Goal: Task Accomplishment & Management: Complete application form

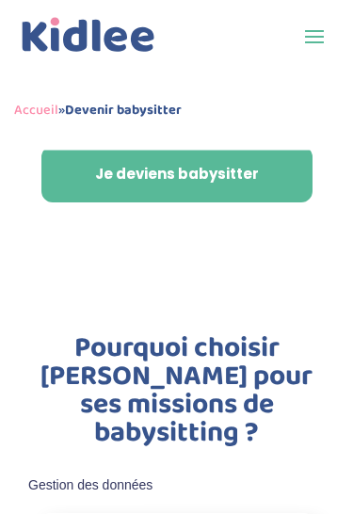
scroll to position [471, 0]
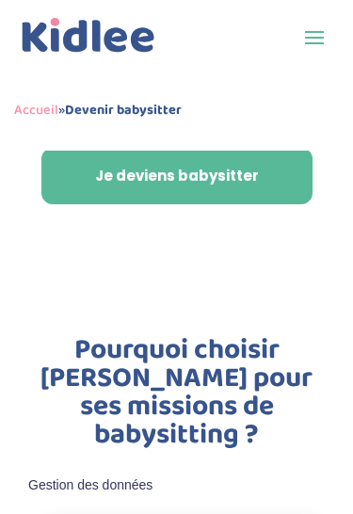
click at [99, 192] on link "Je deviens babysitter" at bounding box center [176, 176] width 271 height 57
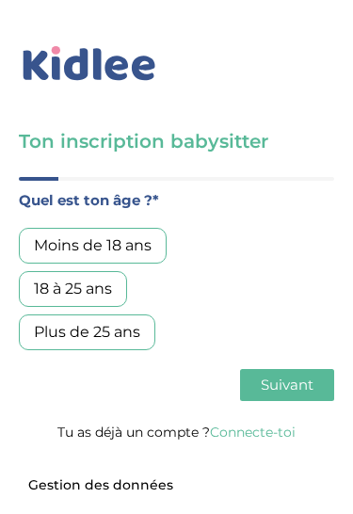
click at [38, 291] on div "18 à 25 ans" at bounding box center [73, 289] width 108 height 36
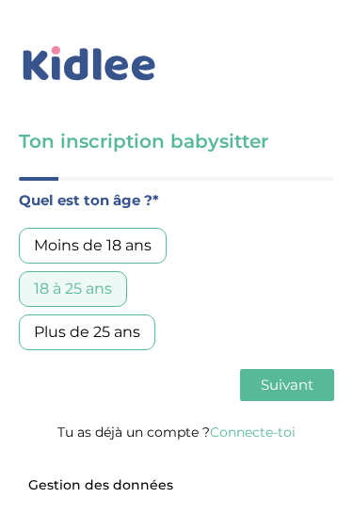
click at [313, 391] on span "Suivant" at bounding box center [287, 385] width 53 height 18
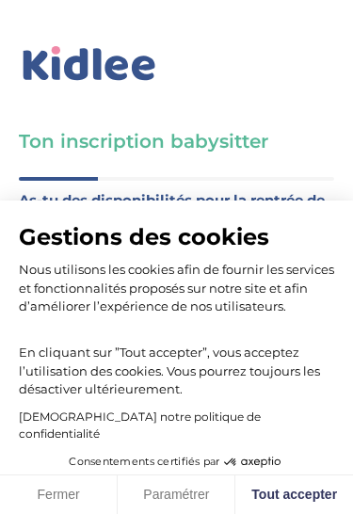
click at [296, 494] on button "Tout accepter" at bounding box center [294, 496] width 118 height 40
checkbox input "true"
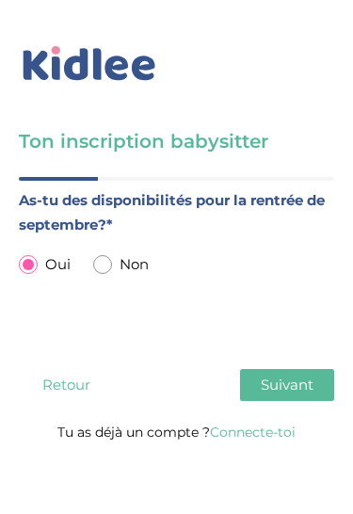
click at [317, 389] on button "Suivant" at bounding box center [287, 385] width 94 height 32
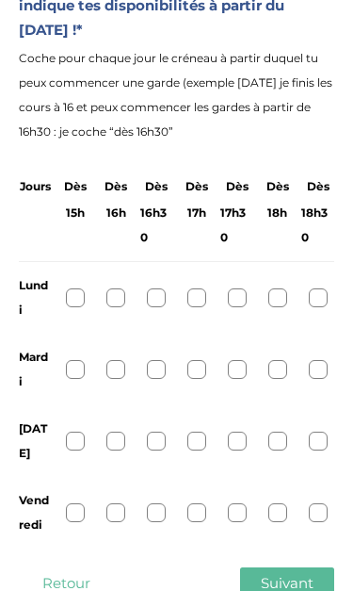
scroll to position [202, 0]
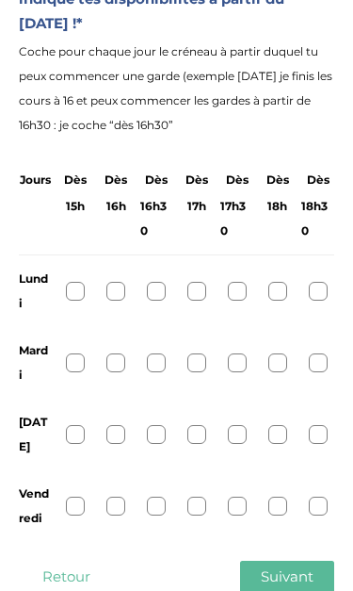
click at [320, 295] on div at bounding box center [318, 291] width 19 height 19
click at [314, 365] on div at bounding box center [318, 362] width 19 height 19
click at [313, 430] on div at bounding box center [318, 434] width 19 height 19
click at [312, 496] on div at bounding box center [318, 505] width 19 height 19
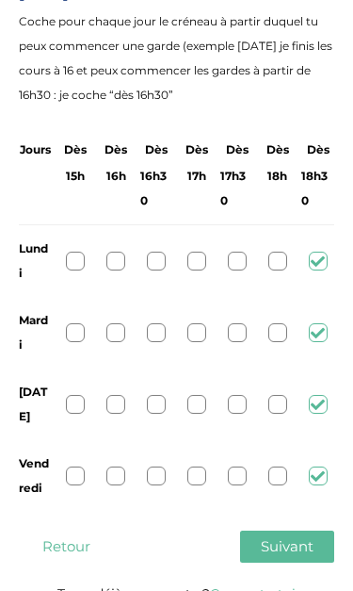
click at [299, 513] on span "Suivant" at bounding box center [287, 546] width 53 height 18
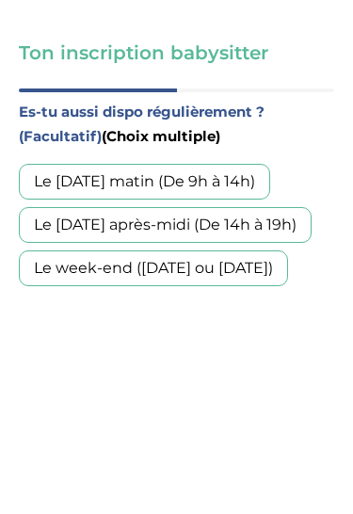
scroll to position [72, 0]
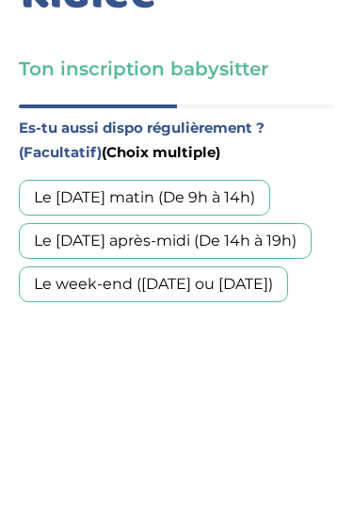
click at [282, 284] on div "Le week-end (samedi ou dimanche)" at bounding box center [153, 286] width 269 height 36
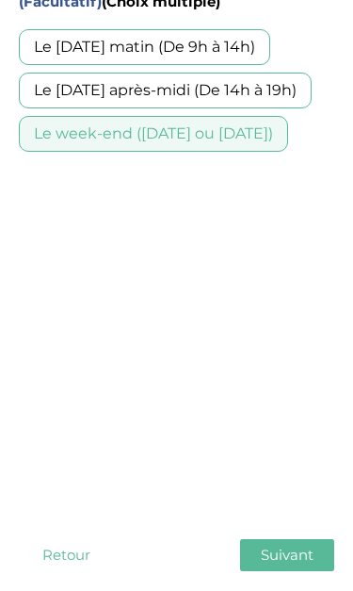
scroll to position [232, 0]
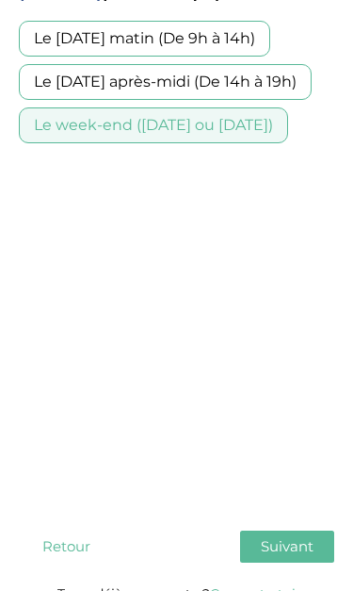
click at [288, 513] on button "Suivant" at bounding box center [287, 546] width 94 height 32
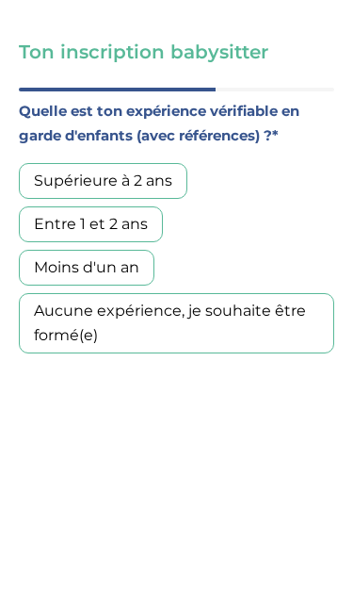
scroll to position [129, 0]
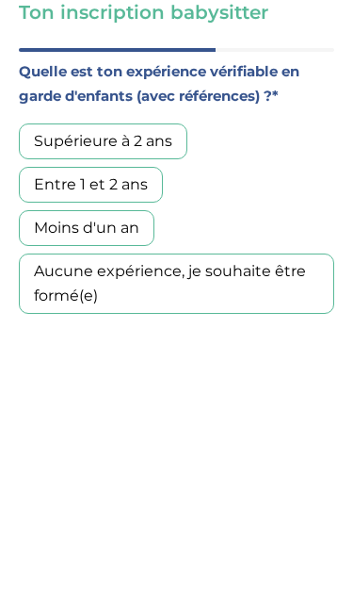
click at [290, 293] on div "Aucune expérience, je souhaite être formé(e)" at bounding box center [177, 283] width 316 height 60
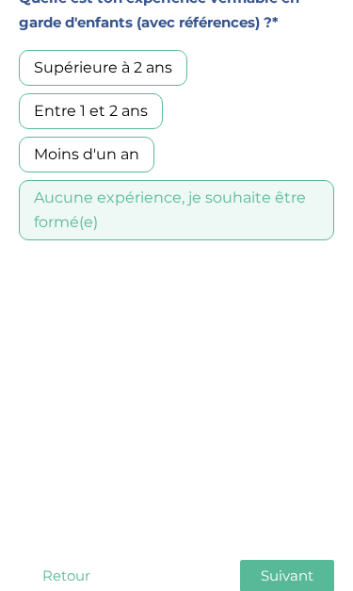
scroll to position [232, 0]
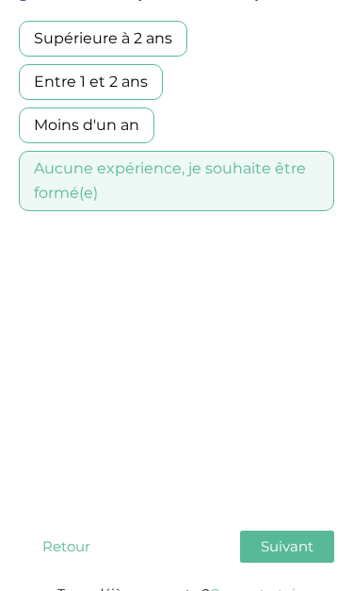
click at [306, 513] on button "Suivant" at bounding box center [287, 546] width 94 height 32
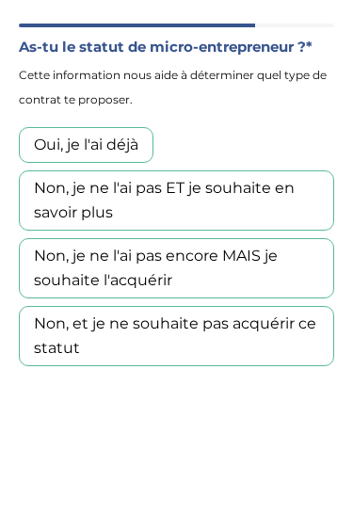
scroll to position [148, 0]
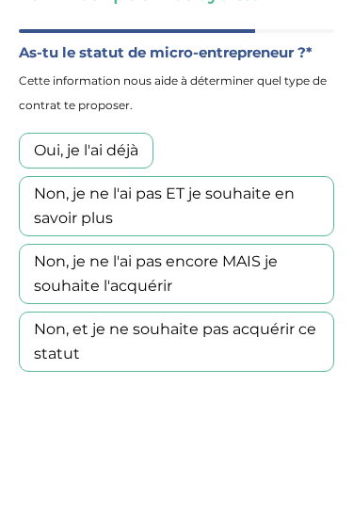
click at [210, 359] on div "Non, et je ne souhaite pas acquérir ce statut" at bounding box center [177, 342] width 316 height 60
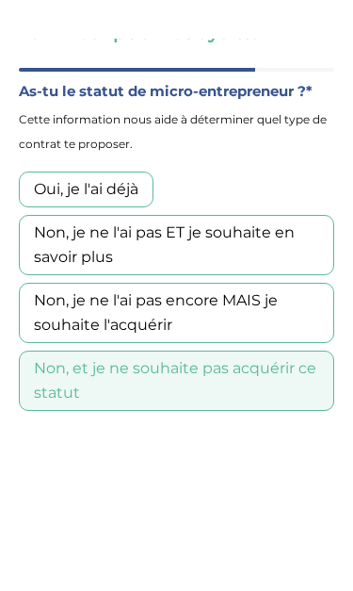
scroll to position [232, 0]
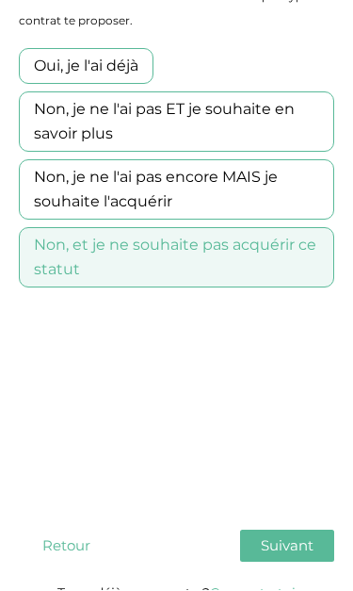
click at [313, 513] on span "Suivant" at bounding box center [287, 546] width 53 height 18
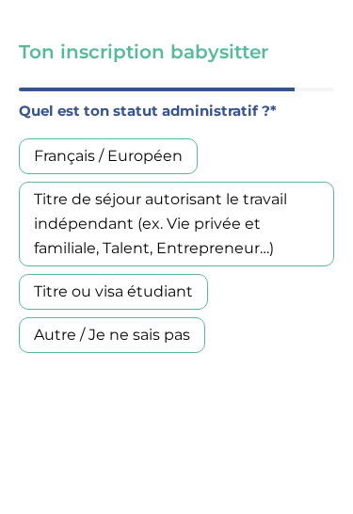
scroll to position [88, 0]
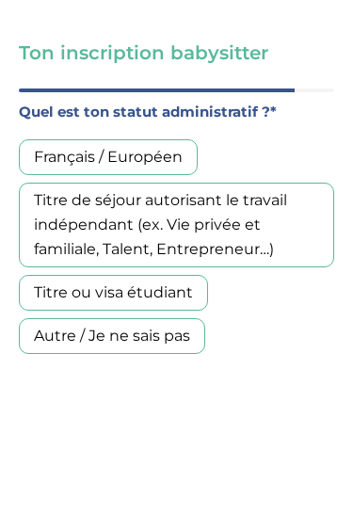
click at [197, 152] on div "Français / Européen" at bounding box center [108, 158] width 179 height 36
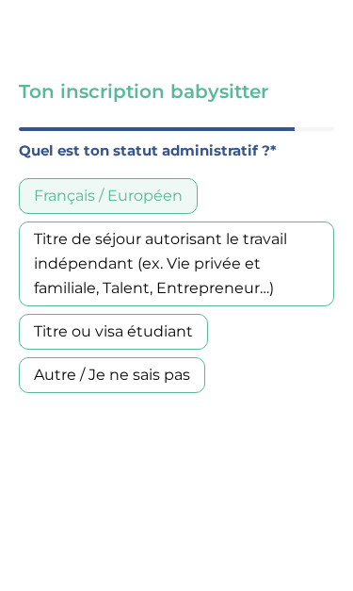
scroll to position [232, 0]
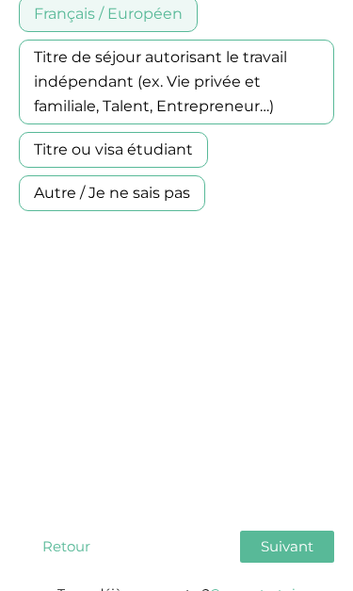
click at [294, 513] on span "Suivant" at bounding box center [287, 546] width 53 height 18
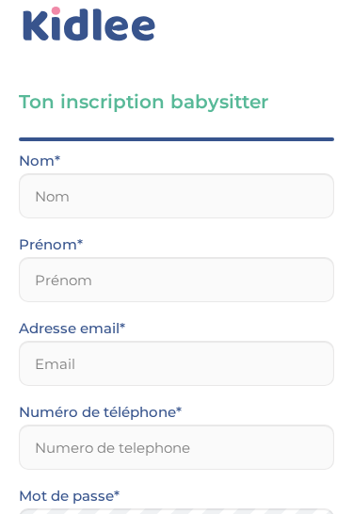
scroll to position [23, 0]
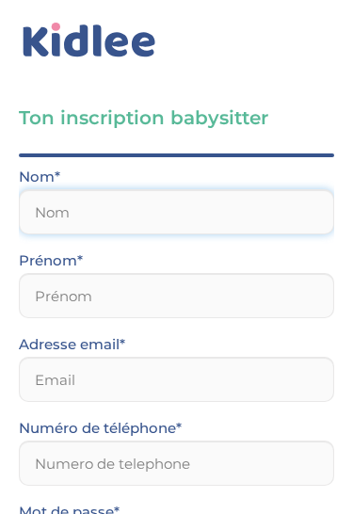
click at [260, 208] on input "text" at bounding box center [177, 212] width 316 height 45
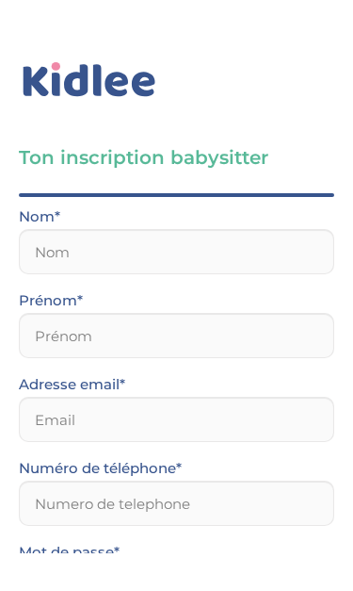
scroll to position [0, 0]
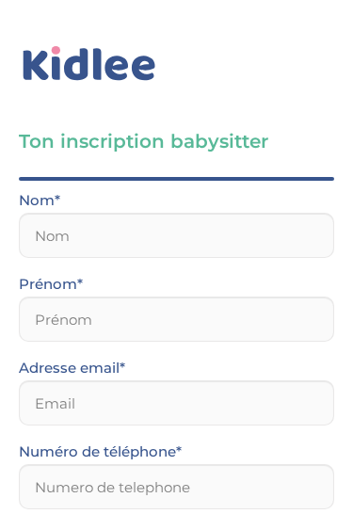
type input "aderdour.manelle@gmail.com"
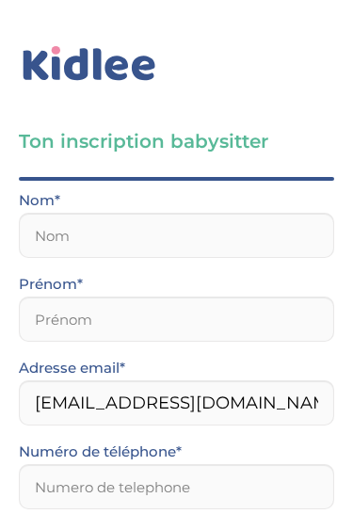
type input "Adj"
type input "Mane"
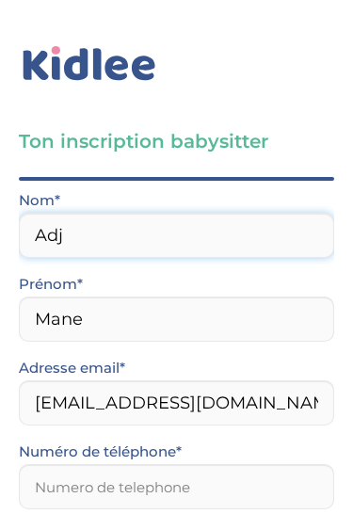
click at [235, 228] on input "Adj" at bounding box center [177, 235] width 316 height 45
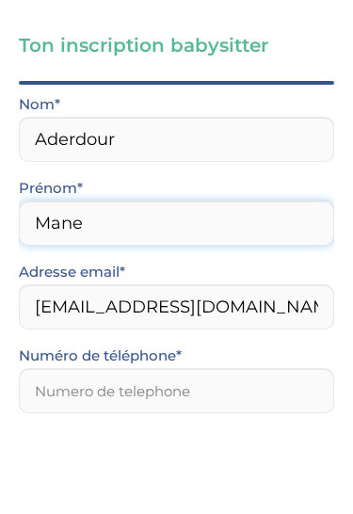
click at [244, 297] on input "Mane" at bounding box center [177, 319] width 316 height 45
type input "Aderdour"
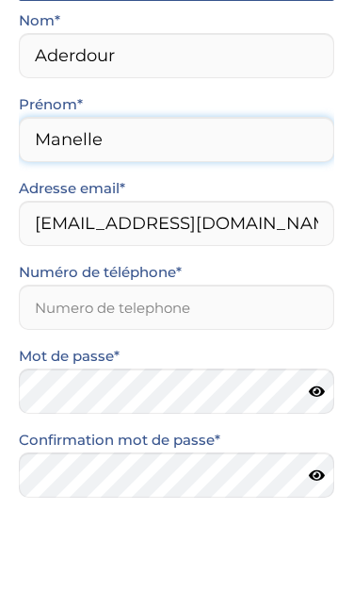
scroll to position [113, 0]
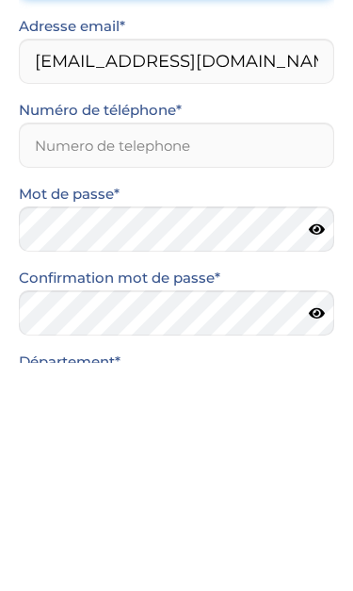
type input "Manelle"
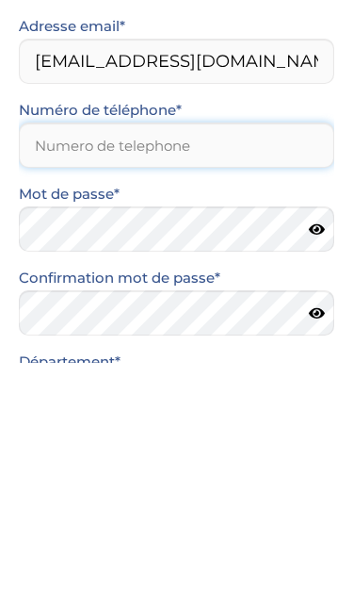
click at [307, 351] on input "Numéro de téléphone*" at bounding box center [177, 373] width 316 height 45
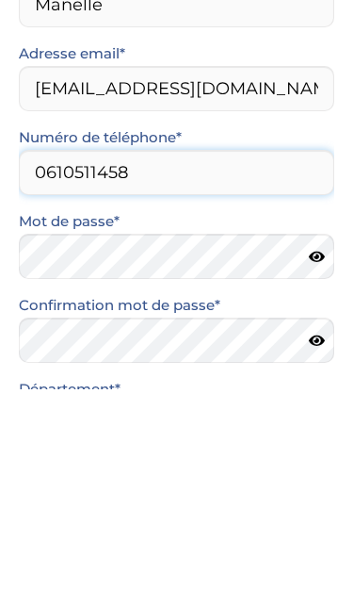
type input "0610511458"
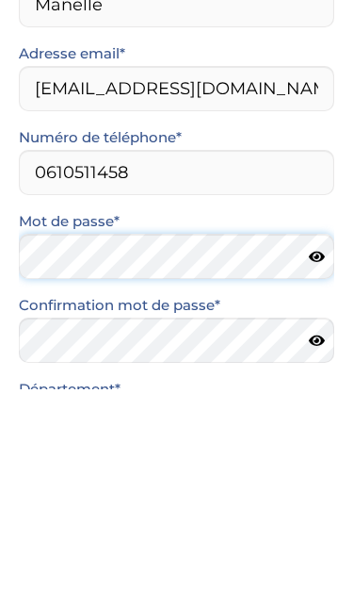
scroll to position [154, 0]
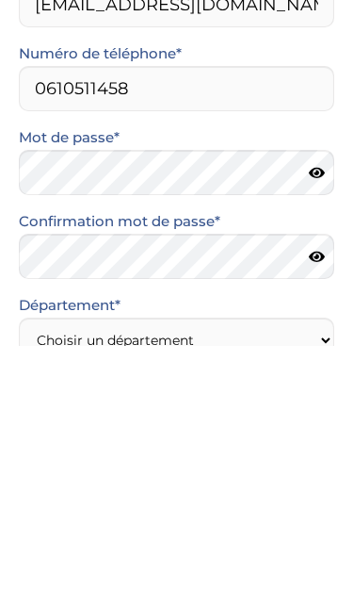
click at [317, 411] on icon at bounding box center [317, 418] width 16 height 14
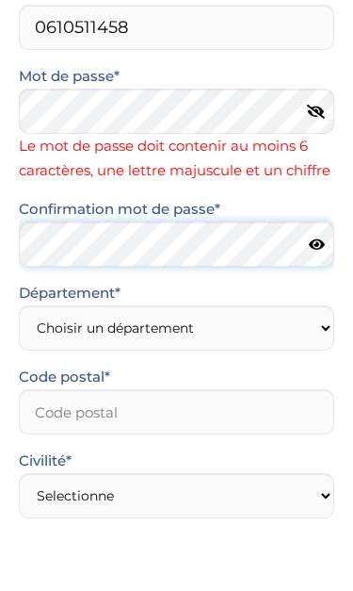
click at [251, 239] on form "Nom* Aderdour Prénom* Manelle Adresse email* aderdour.manelle@gmail.com Numéro …" at bounding box center [177, 309] width 316 height 1038
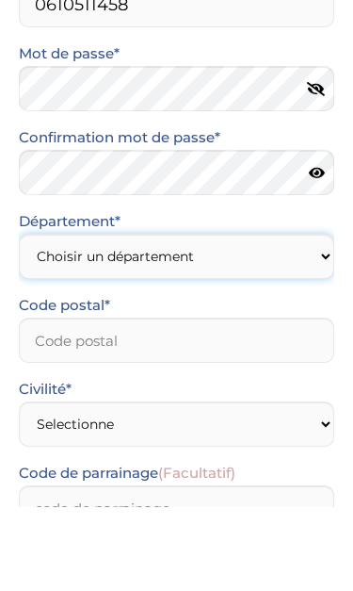
click at [46, 317] on select "Choisir un département Paris (75) Hauts-de-Seine (92) Yvelines (78) Val-de-Marn…" at bounding box center [177, 339] width 316 height 45
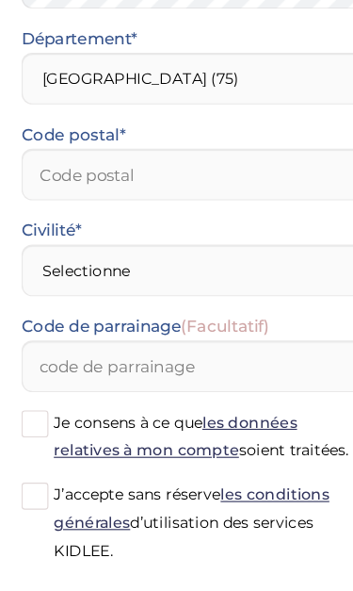
scroll to position [606, 0]
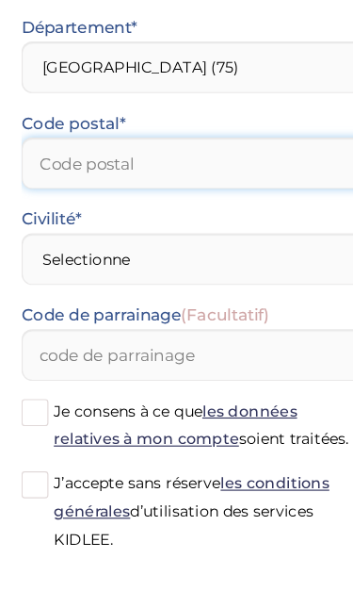
click at [230, 194] on input "Code postal*" at bounding box center [177, 216] width 316 height 45
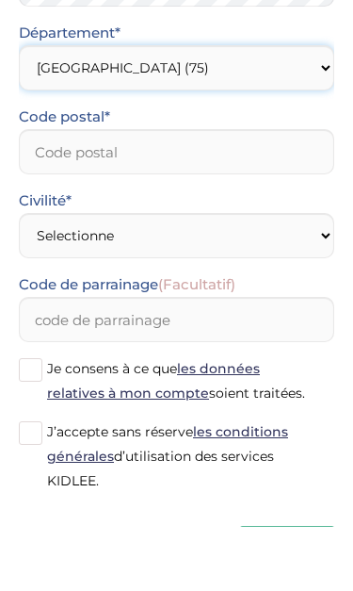
click at [285, 110] on select "Choisir un département Paris (75) Hauts-de-Seine (92) Yvelines (78) Val-de-Marn…" at bounding box center [177, 132] width 316 height 45
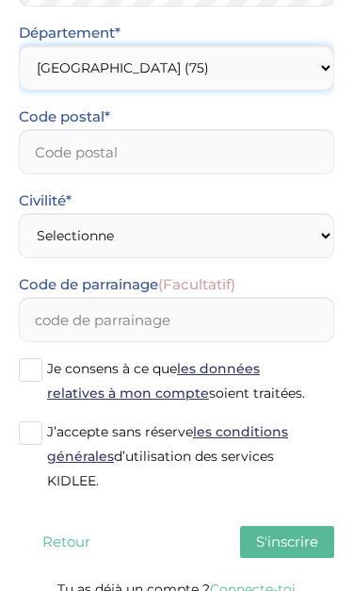
select select "77"
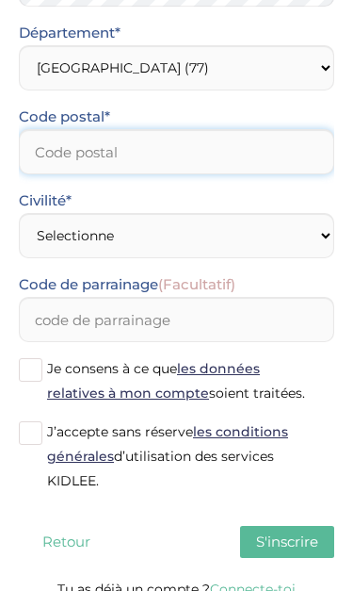
click at [242, 159] on input "Code postal*" at bounding box center [177, 151] width 316 height 45
click at [277, 170] on input "Code postal*" at bounding box center [177, 151] width 316 height 45
type input "77330"
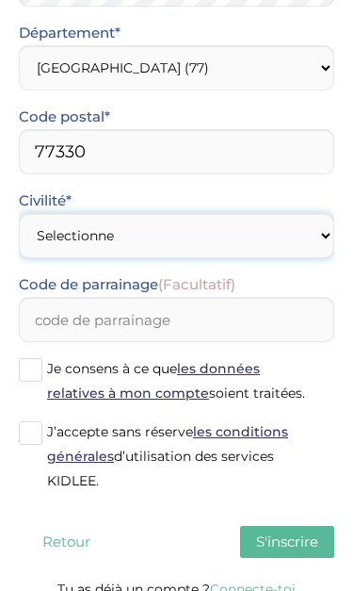
click at [50, 229] on select "Selectionne Mr Mme" at bounding box center [177, 235] width 316 height 45
select select "1"
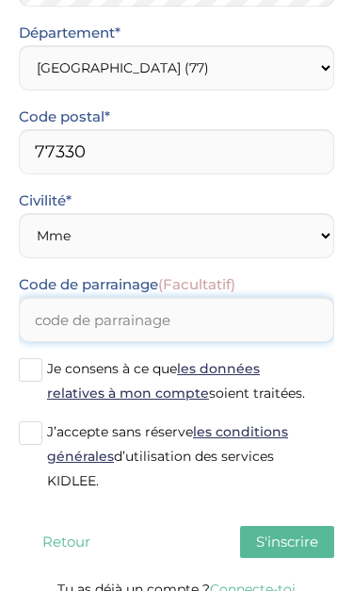
click at [216, 325] on input "Code de parrainage (Facultatif)" at bounding box center [177, 319] width 316 height 45
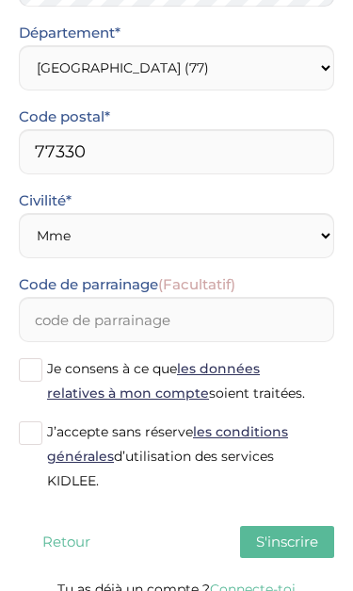
scroll to position [690, 0]
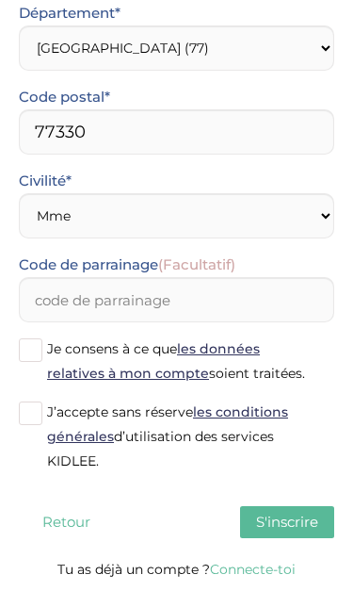
click at [26, 410] on span at bounding box center [31, 413] width 24 height 24
click at [0, 0] on input "J’accepte sans réserve les conditions générales d’utilisation des services KIDL…" at bounding box center [0, 0] width 0 height 0
click at [299, 513] on span "S'inscrire" at bounding box center [287, 521] width 62 height 18
click at [37, 360] on span at bounding box center [31, 350] width 24 height 24
click at [0, 0] on input "Je consens à ce que les données relatives à mon compte soient traitées." at bounding box center [0, 0] width 0 height 0
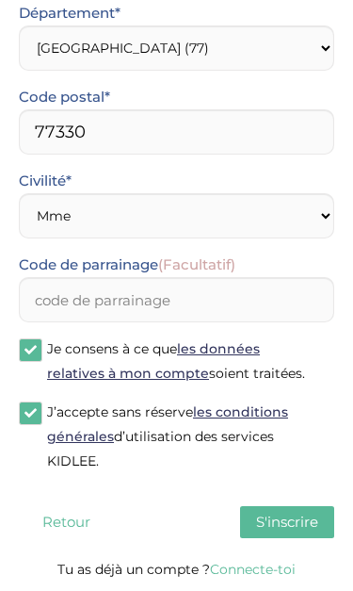
click at [318, 513] on button "S'inscrire" at bounding box center [287, 522] width 94 height 32
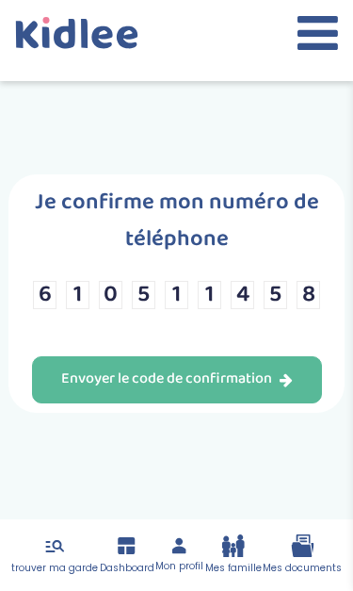
click at [298, 398] on button "Envoyer le code de confirmation" at bounding box center [177, 379] width 290 height 47
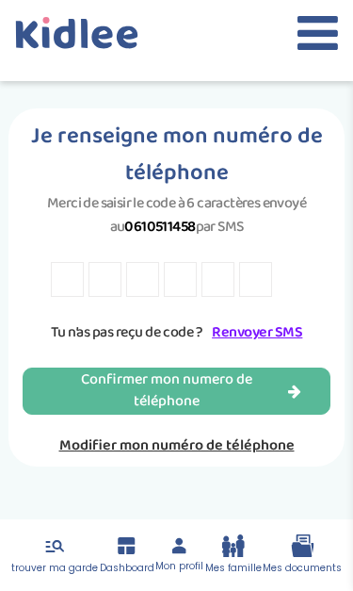
click at [68, 297] on input "text" at bounding box center [67, 279] width 33 height 35
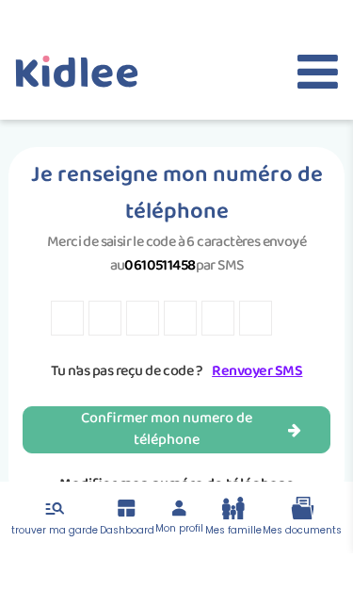
scroll to position [78, 0]
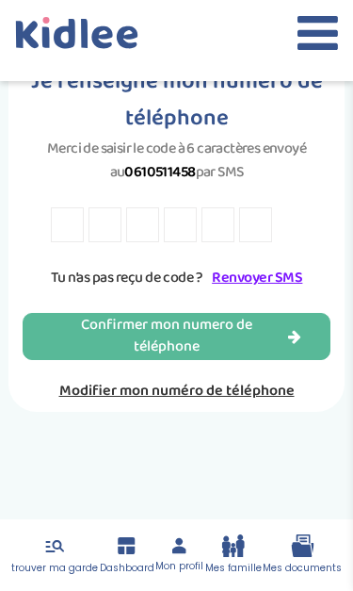
click at [75, 217] on input "text" at bounding box center [67, 224] width 33 height 35
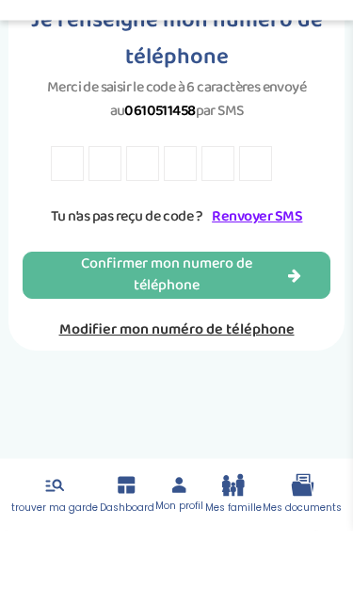
type input "H"
type input "2"
type input "J"
type input "Z"
type input "R"
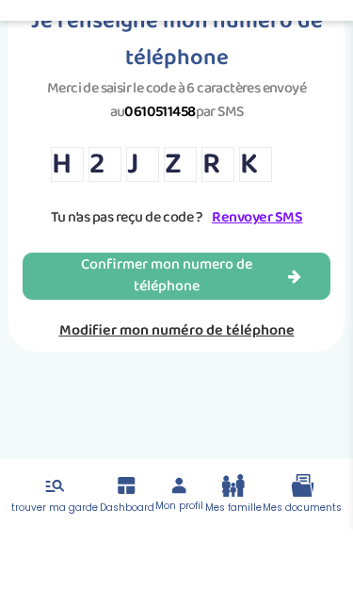
type input "K"
click at [279, 315] on div "Confirmer mon numero de téléphone" at bounding box center [176, 336] width 249 height 43
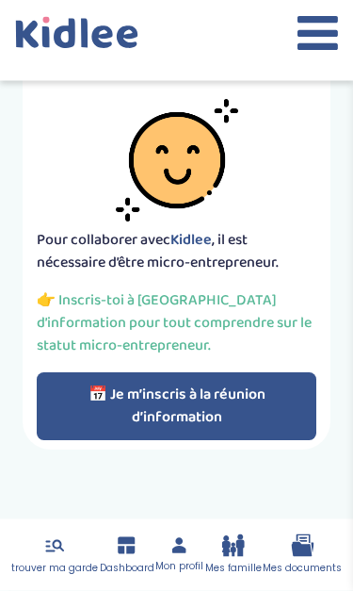
scroll to position [82, 0]
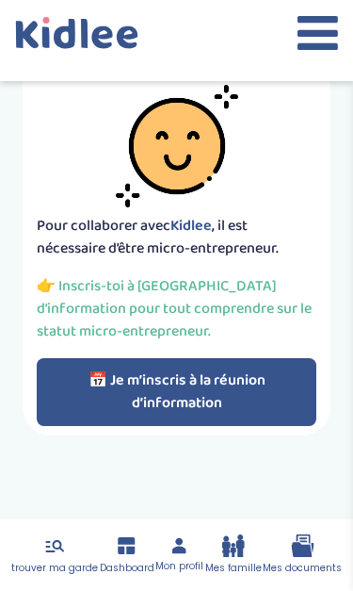
click at [43, 557] on link "trouver ma garde" at bounding box center [54, 554] width 87 height 41
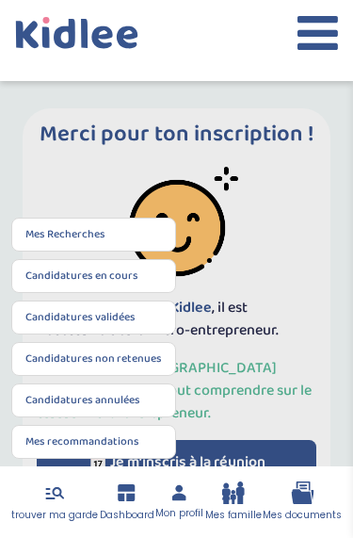
click at [34, 234] on link "Mes Recherches" at bounding box center [65, 234] width 80 height 17
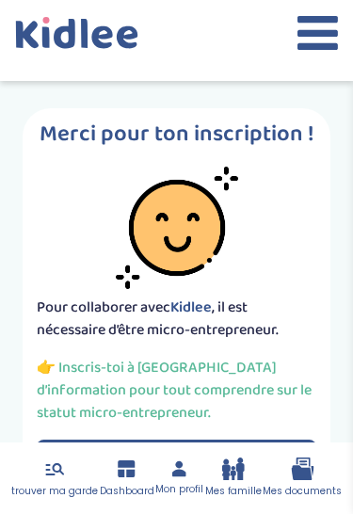
click at [128, 474] on icon at bounding box center [126, 469] width 17 height 17
click at [315, 43] on icon at bounding box center [318, 32] width 41 height 47
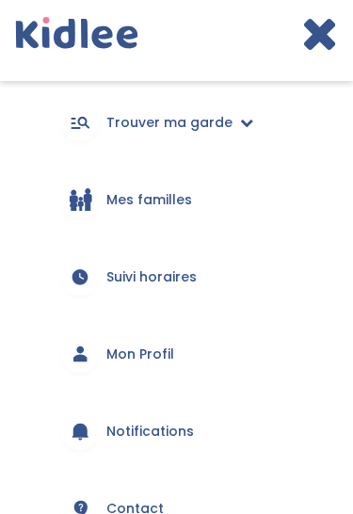
scroll to position [61, 0]
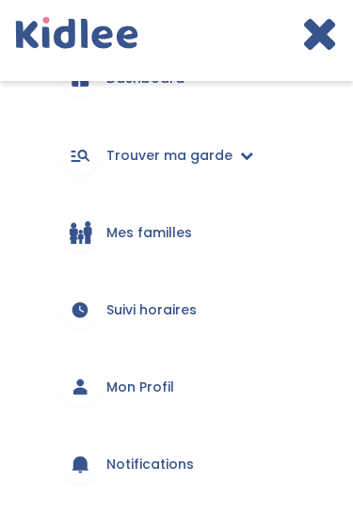
click at [242, 154] on icon at bounding box center [246, 155] width 13 height 13
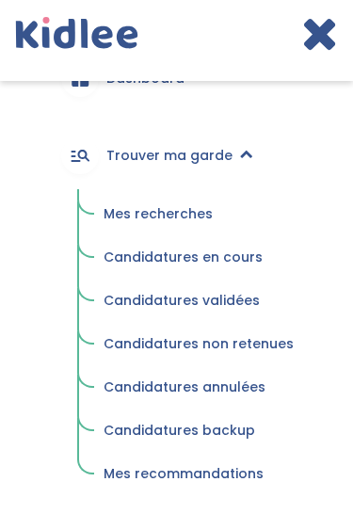
click at [320, 45] on icon at bounding box center [319, 32] width 37 height 47
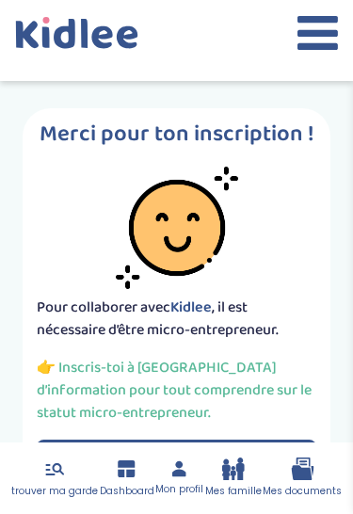
scroll to position [82, 0]
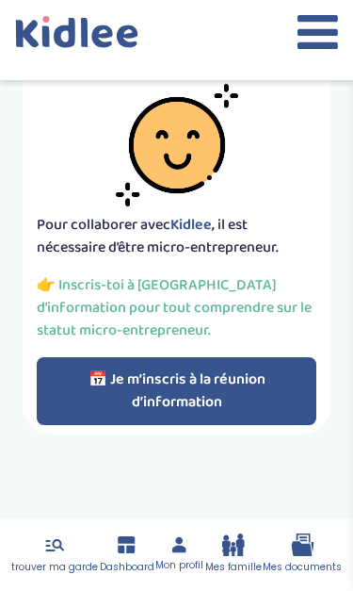
click at [239, 383] on button "📅 Je m’inscris à la réunion d’information" at bounding box center [177, 392] width 281 height 68
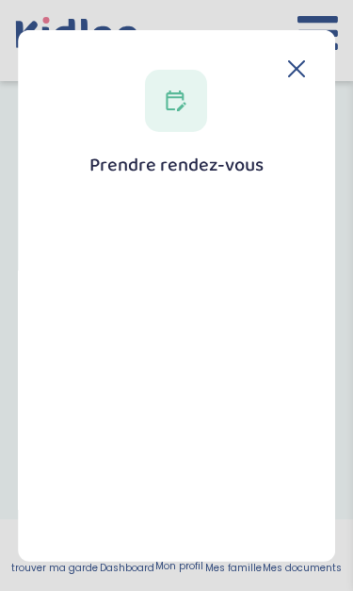
click at [297, 70] on icon at bounding box center [296, 67] width 17 height 17
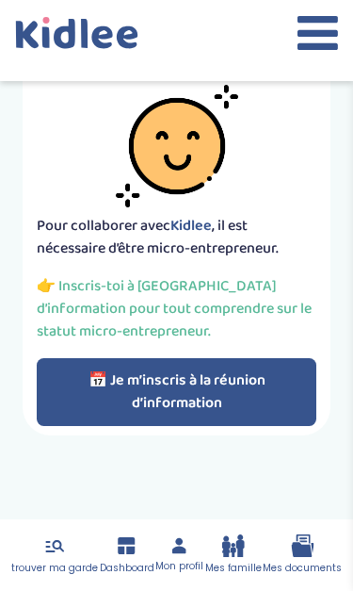
click at [265, 380] on button "📅 Je m’inscris à la réunion d’information" at bounding box center [177, 392] width 281 height 68
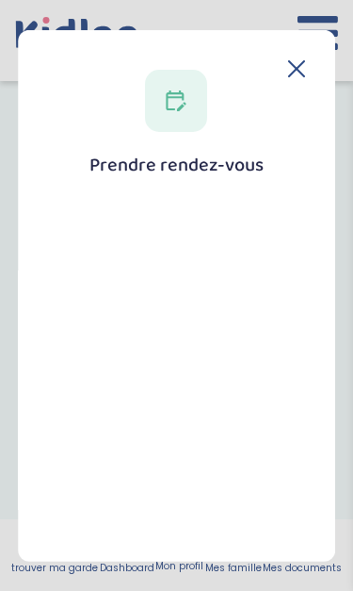
click at [275, 148] on div "Prendre rendez-vous [GEOGRAPHIC_DATA]" at bounding box center [177, 486] width 258 height 821
